Goal: Task Accomplishment & Management: Use online tool/utility

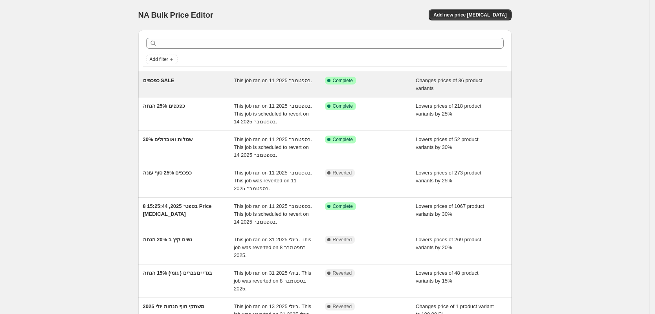
click at [166, 81] on span "כפכפים SALE" at bounding box center [158, 80] width 31 height 6
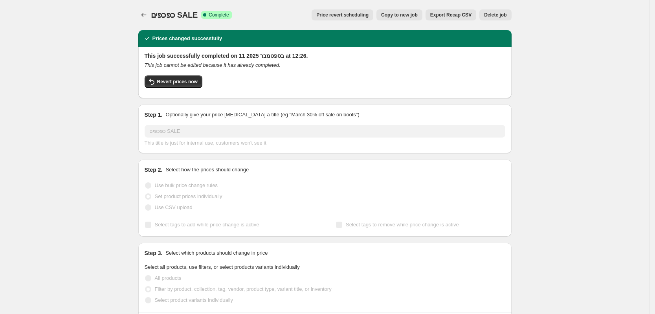
click at [368, 15] on span "Price revert scheduling" at bounding box center [342, 15] width 52 height 6
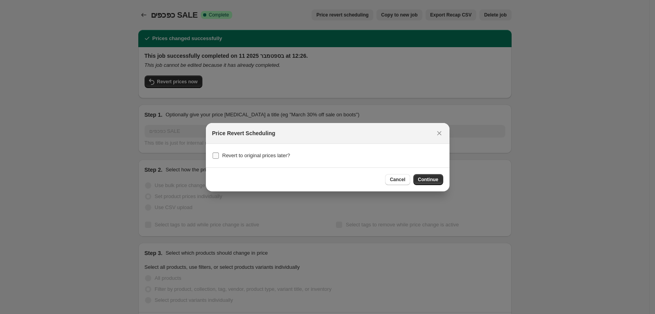
click at [214, 157] on input "Revert to original prices later?" at bounding box center [216, 156] width 6 height 6
checkbox input "true"
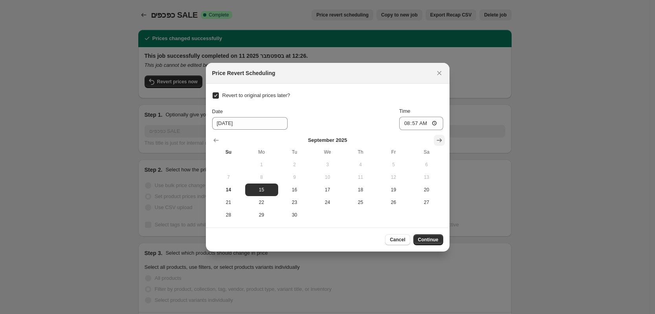
click at [439, 140] on icon "Show next month, October 2025" at bounding box center [439, 140] width 5 height 4
click at [394, 216] on span "31" at bounding box center [394, 215] width 27 height 6
type input "[DATE]"
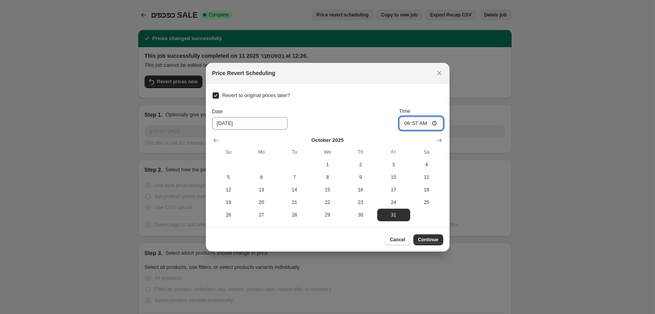
click at [428, 122] on input "08:57" at bounding box center [421, 123] width 44 height 13
type input "09:00"
click at [430, 242] on span "Continue" at bounding box center [428, 240] width 20 height 6
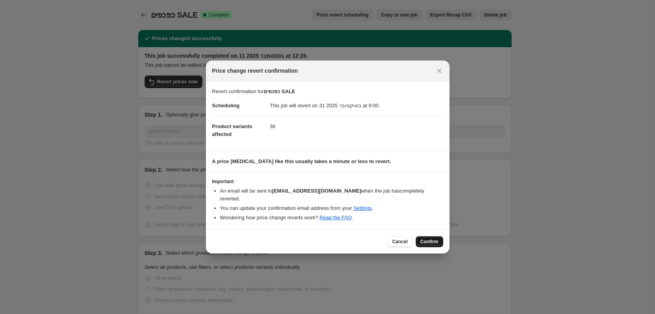
click at [424, 239] on span "Confirm" at bounding box center [430, 242] width 18 height 6
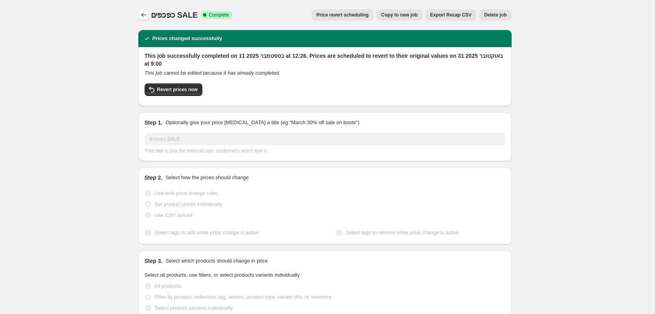
click at [145, 18] on icon "Price change jobs" at bounding box center [144, 15] width 8 height 8
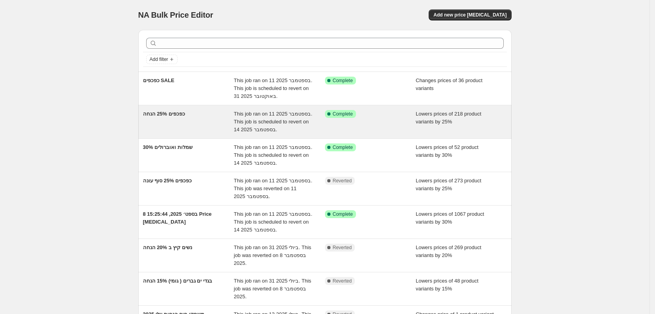
click at [185, 112] on span "כפכפים 25% הנחה" at bounding box center [164, 114] width 42 height 6
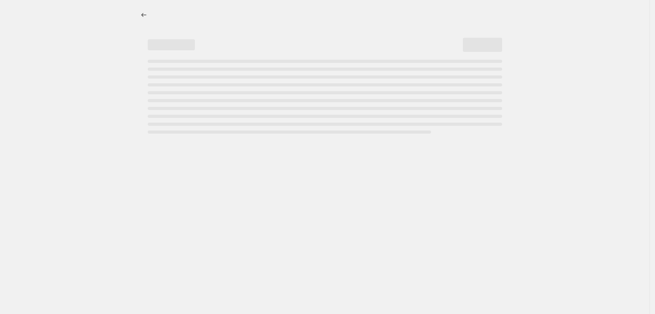
select select "percentage"
select select "collection"
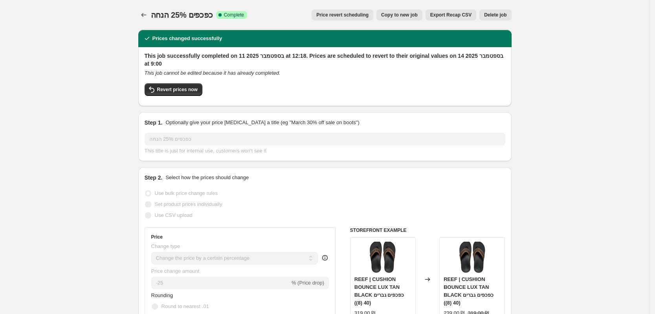
click at [357, 14] on span "Price revert scheduling" at bounding box center [342, 15] width 52 height 6
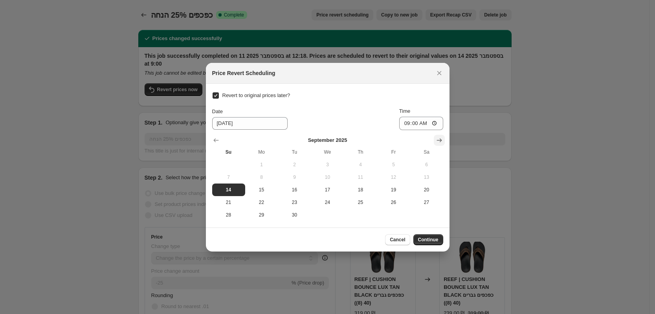
click at [440, 138] on icon "Show next month, October 2025" at bounding box center [440, 140] width 8 height 8
click at [394, 217] on span "31" at bounding box center [394, 215] width 27 height 6
type input "[DATE]"
click at [431, 241] on span "Continue" at bounding box center [428, 240] width 20 height 6
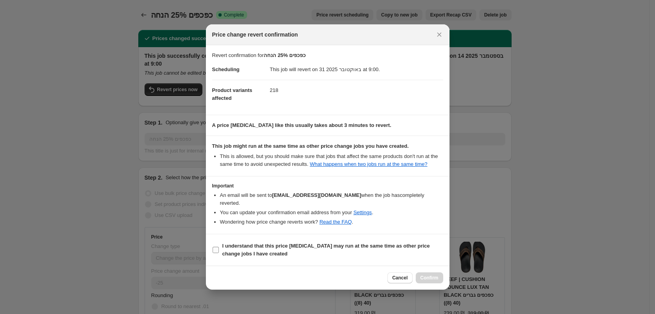
click at [216, 247] on input "I understand that this price [MEDICAL_DATA] may run at the same time as other p…" at bounding box center [216, 250] width 6 height 6
checkbox input "true"
click at [431, 276] on span "Confirm" at bounding box center [430, 278] width 18 height 6
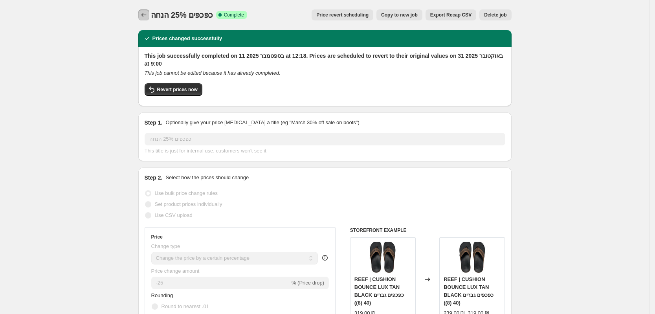
click at [148, 14] on icon "Price change jobs" at bounding box center [144, 15] width 8 height 8
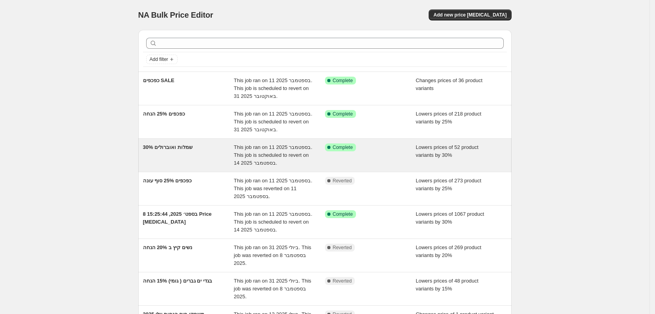
click at [193, 147] on span "שמלות ואוברולים 30%" at bounding box center [168, 147] width 50 height 6
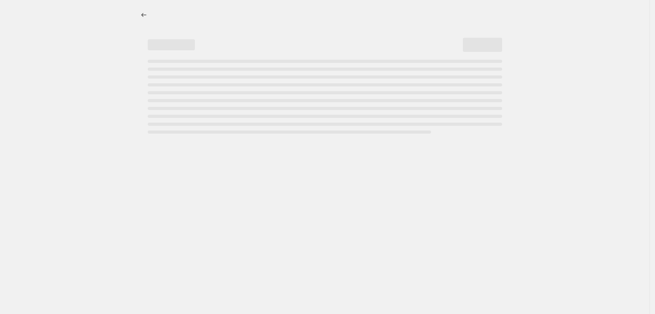
select select "percentage"
select select "collection"
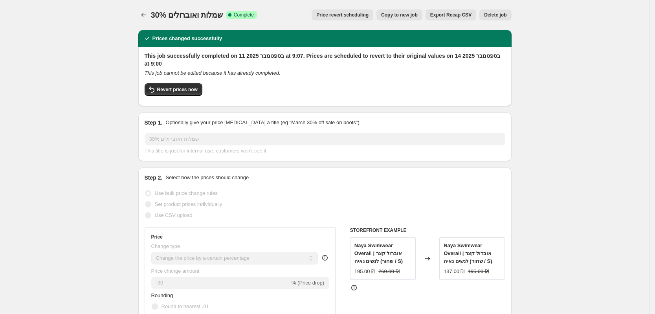
click at [357, 12] on span "Price revert scheduling" at bounding box center [342, 15] width 52 height 6
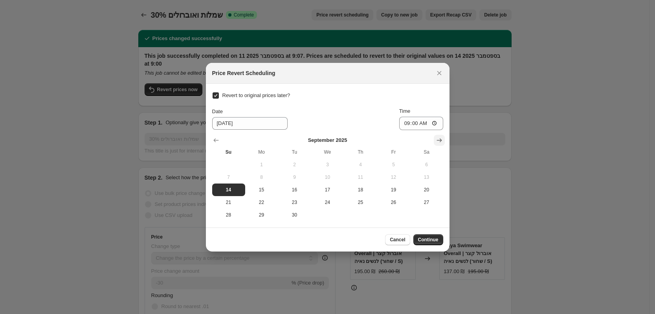
click at [441, 141] on icon "Show next month, October 2025" at bounding box center [439, 140] width 5 height 4
click at [394, 217] on span "31" at bounding box center [394, 215] width 27 height 6
type input "[DATE]"
click at [429, 243] on button "Continue" at bounding box center [429, 239] width 30 height 11
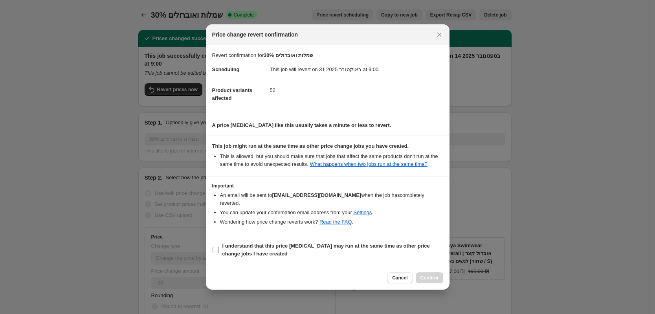
click at [216, 247] on input "I understand that this price [MEDICAL_DATA] may run at the same time as other p…" at bounding box center [216, 250] width 6 height 6
checkbox input "true"
click at [433, 272] on button "Confirm" at bounding box center [430, 277] width 28 height 11
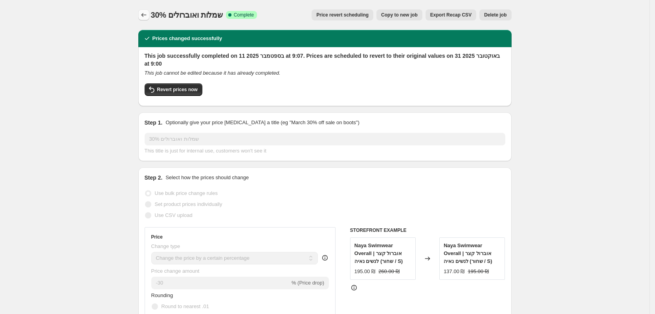
click at [147, 10] on button "Price change jobs" at bounding box center [143, 14] width 11 height 11
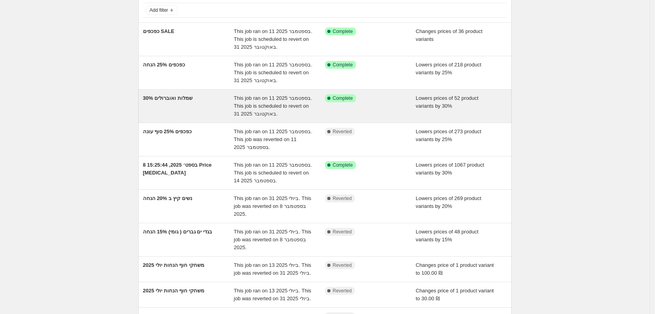
scroll to position [98, 0]
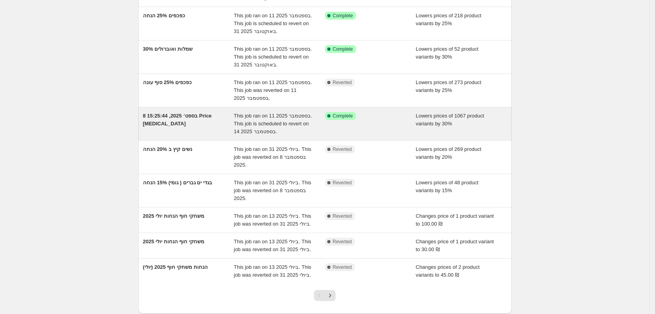
click at [189, 119] on span "8 בספט׳ 2025, 15:25:44 Price [MEDICAL_DATA]" at bounding box center [177, 120] width 69 height 14
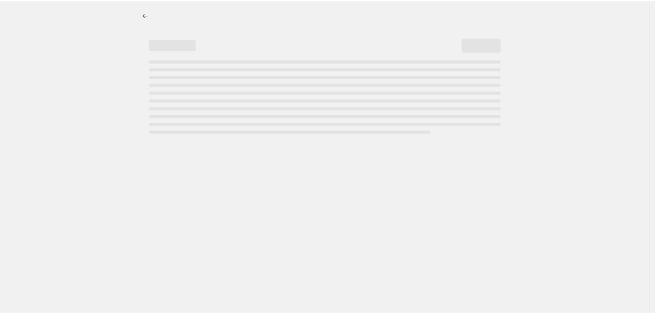
select select "percentage"
select select "collection"
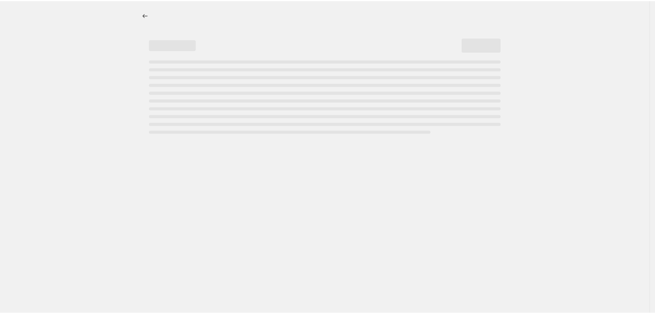
select select "collection"
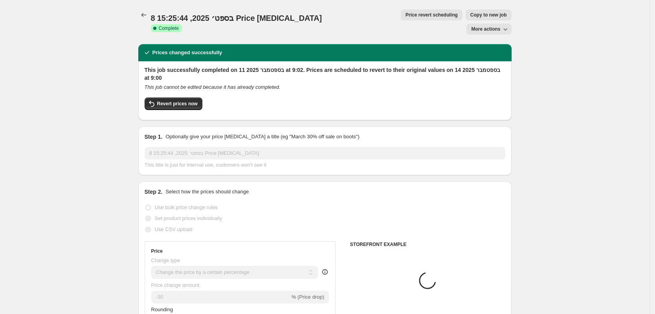
click at [401, 18] on button "Price revert scheduling" at bounding box center [432, 14] width 62 height 11
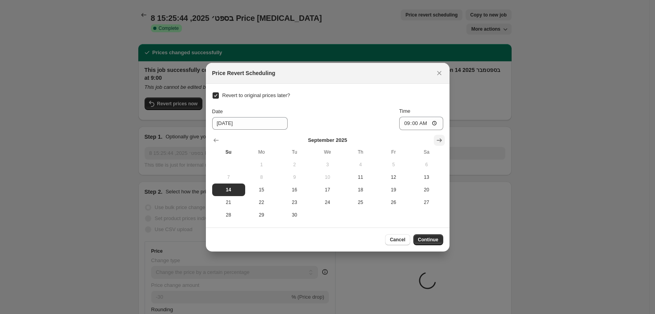
click at [438, 139] on icon "Show next month, October 2025" at bounding box center [440, 140] width 8 height 8
click at [393, 215] on span "31" at bounding box center [394, 215] width 27 height 6
type input "[DATE]"
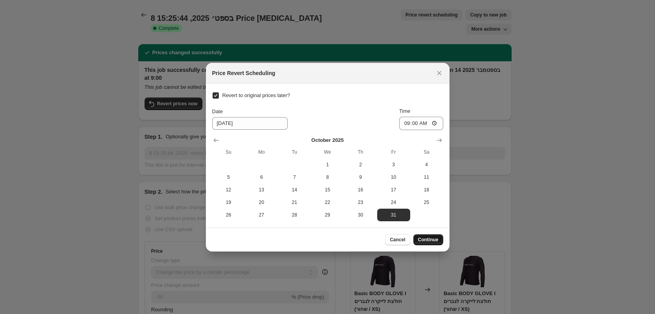
click at [427, 239] on span "Continue" at bounding box center [428, 240] width 20 height 6
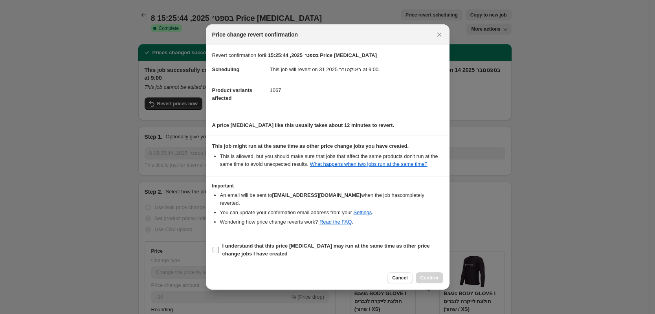
click at [217, 248] on input "I understand that this price [MEDICAL_DATA] may run at the same time as other p…" at bounding box center [216, 250] width 6 height 6
checkbox input "true"
click at [427, 275] on span "Confirm" at bounding box center [430, 278] width 18 height 6
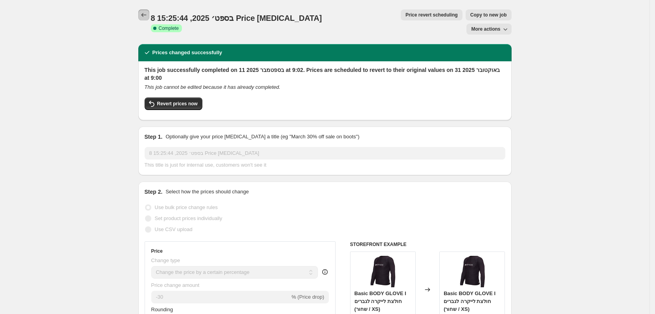
click at [143, 15] on icon "Price change jobs" at bounding box center [144, 15] width 8 height 8
